Goal: Find specific page/section: Find specific page/section

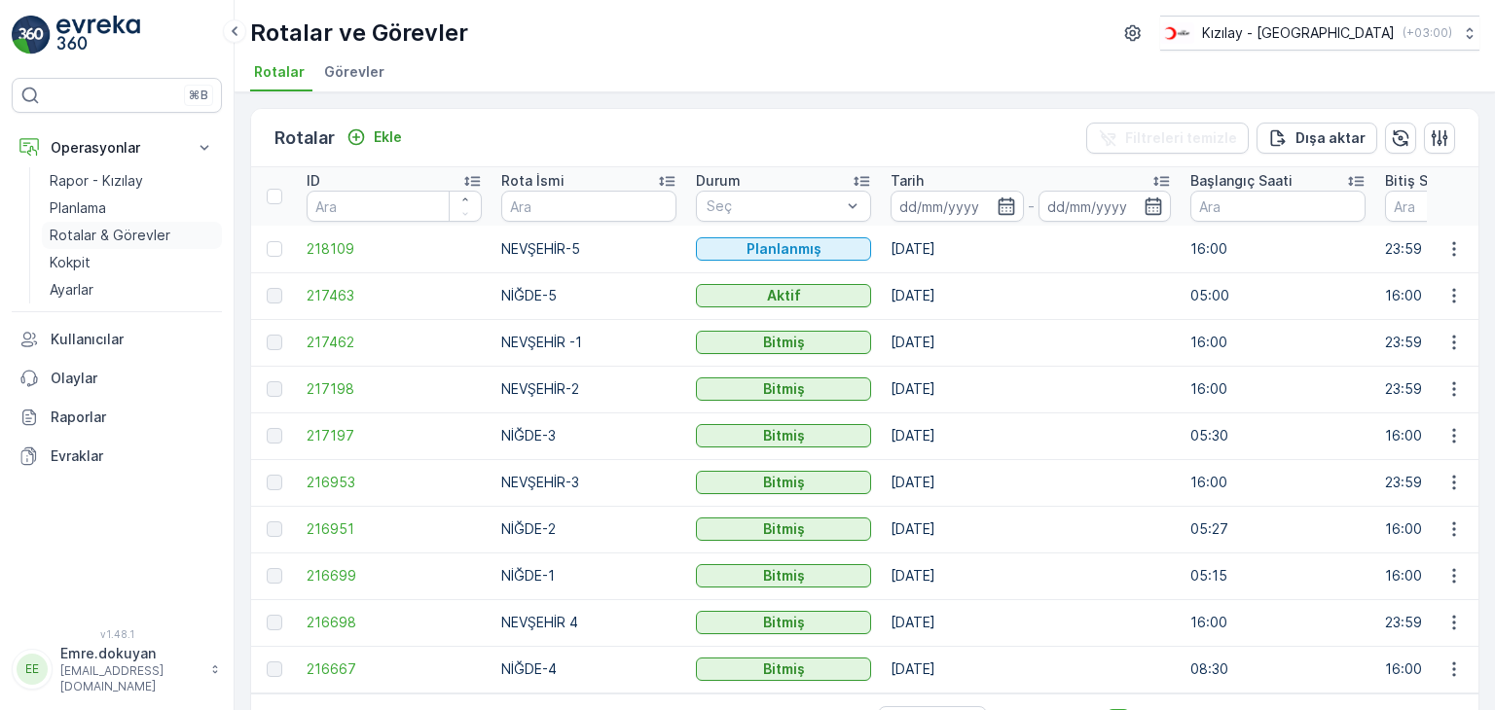
click at [83, 231] on p "Rotalar & Görevler" at bounding box center [110, 235] width 121 height 19
click at [90, 266] on p "Kokpit" at bounding box center [70, 262] width 41 height 19
